Goal: Task Accomplishment & Management: Manage account settings

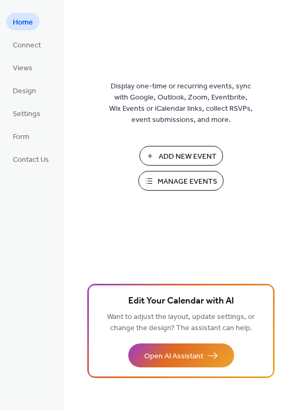
click at [153, 187] on button "Manage Events" at bounding box center [181, 181] width 85 height 20
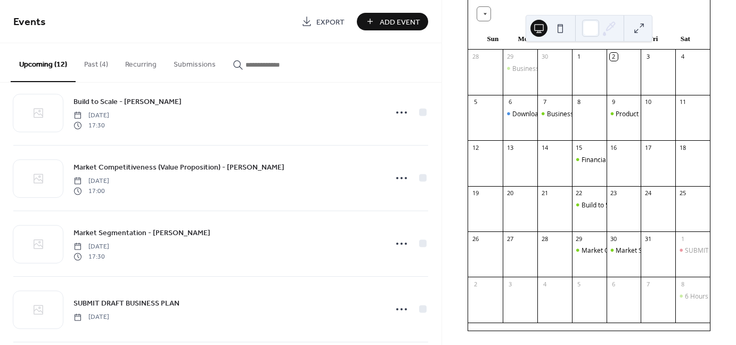
scroll to position [96, 0]
click at [686, 255] on div "SUBMIT DRAFT BUSINESS PLAN" at bounding box center [693, 250] width 35 height 10
click at [686, 254] on div "SUBMIT DRAFT BUSINESS PLAN" at bounding box center [732, 249] width 95 height 9
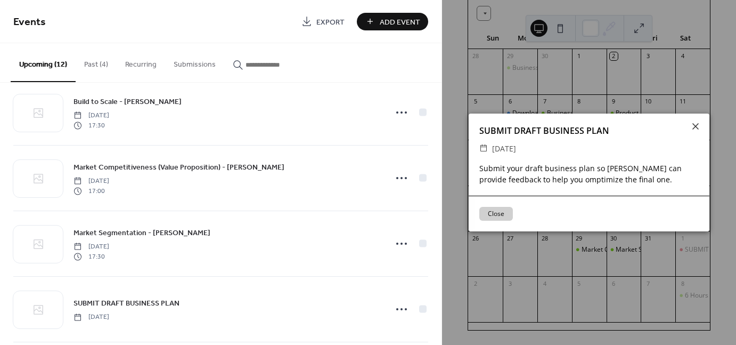
click at [490, 214] on button "Close" at bounding box center [497, 214] width 34 height 14
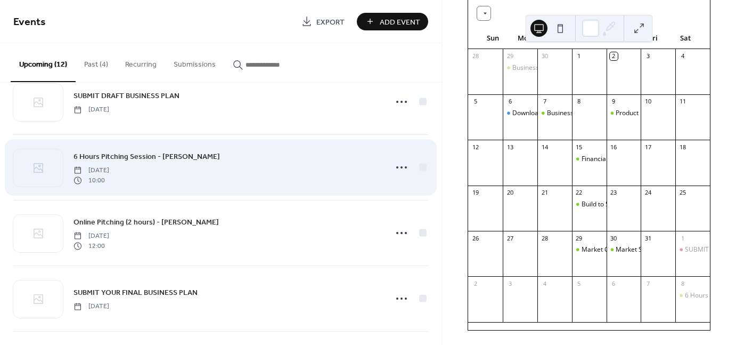
scroll to position [488, 0]
